Goal: Information Seeking & Learning: Learn about a topic

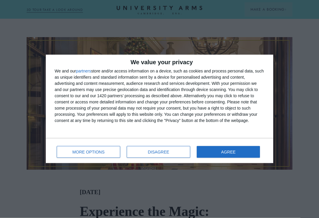
scroll to position [122, 0]
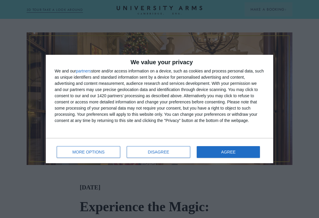
click at [156, 155] on button "DISAGREE" at bounding box center [158, 152] width 63 height 12
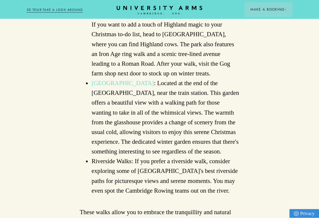
scroll to position [1238, 0]
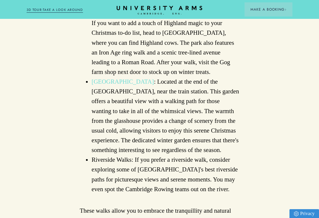
click at [143, 218] on link "Cambridge in winter" at bounding box center [128, 221] width 50 height 6
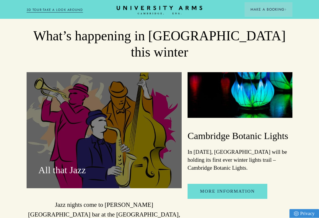
scroll to position [859, 0]
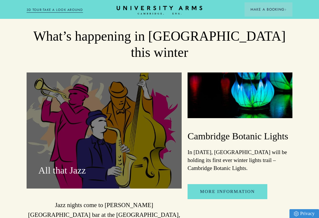
click at [243, 185] on link "More Information" at bounding box center [227, 192] width 80 height 15
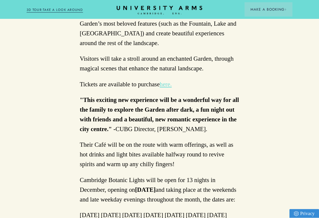
scroll to position [325, 0]
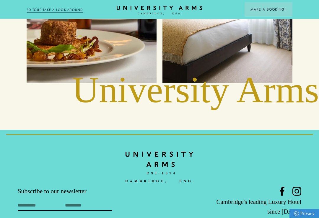
scroll to position [1858, 0]
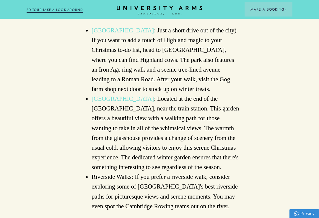
scroll to position [1221, 0]
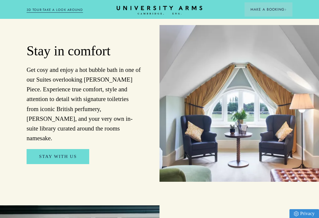
scroll to position [436, 0]
